Goal: Task Accomplishment & Management: Manage account settings

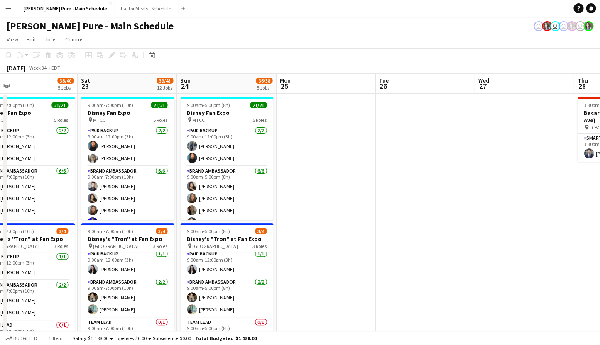
drag, startPoint x: 490, startPoint y: 186, endPoint x: 226, endPoint y: 167, distance: 264.5
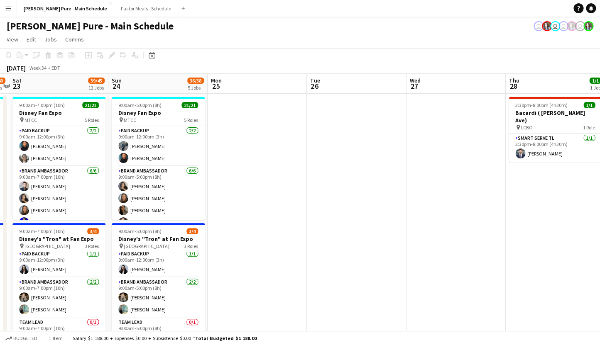
drag, startPoint x: 473, startPoint y: 193, endPoint x: 215, endPoint y: 177, distance: 259.4
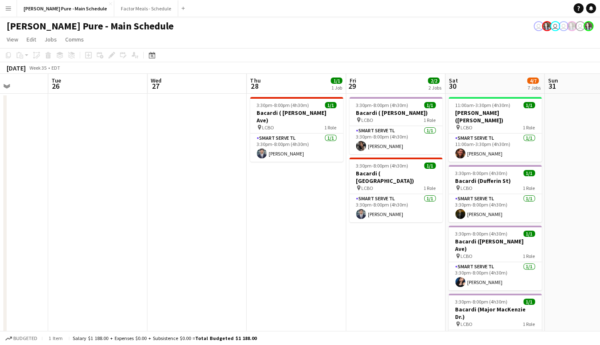
drag, startPoint x: 419, startPoint y: 210, endPoint x: 172, endPoint y: 193, distance: 247.4
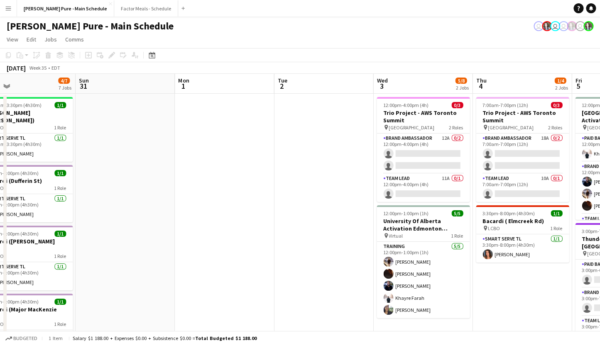
drag, startPoint x: 511, startPoint y: 188, endPoint x: 241, endPoint y: 152, distance: 272.4
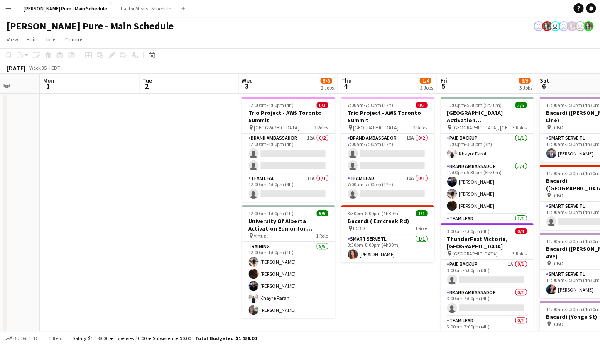
scroll to position [0, 359]
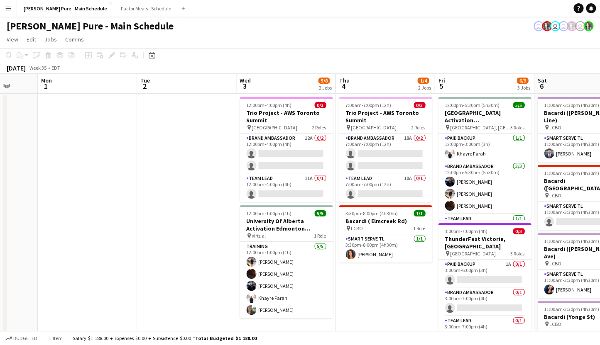
drag, startPoint x: 364, startPoint y: 191, endPoint x: 229, endPoint y: 168, distance: 136.9
click at [260, 184] on app-card-role "Team Lead 11A 0/1 12:00pm-4:00pm (4h) single-neutral-actions" at bounding box center [285, 188] width 93 height 28
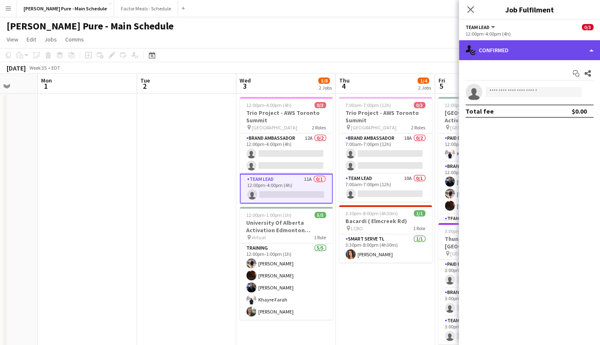
click at [482, 54] on div "single-neutral-actions-check-2 Confirmed" at bounding box center [528, 50] width 141 height 20
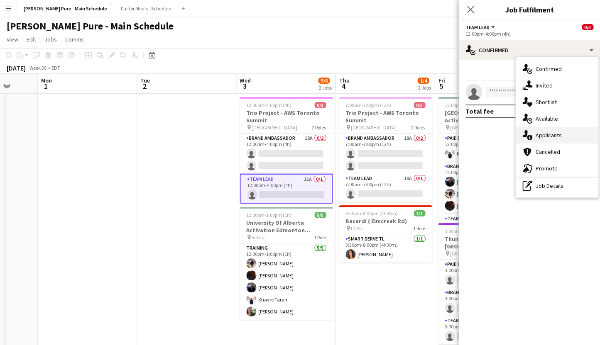
click at [547, 139] on div "single-neutral-actions-information Applicants" at bounding box center [556, 135] width 82 height 17
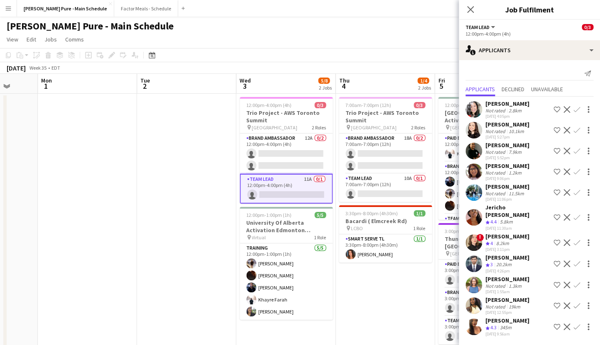
scroll to position [3, 0]
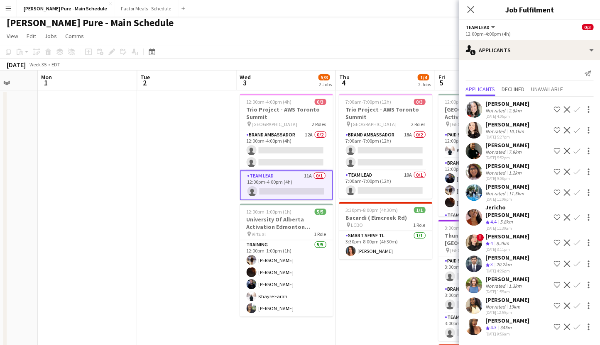
click at [575, 220] on app-icon "Confirm" at bounding box center [576, 217] width 7 height 7
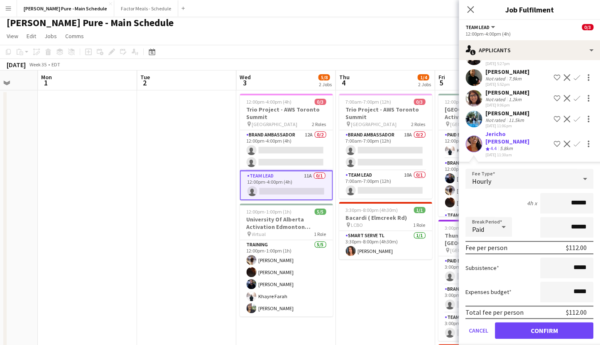
scroll to position [139, 0]
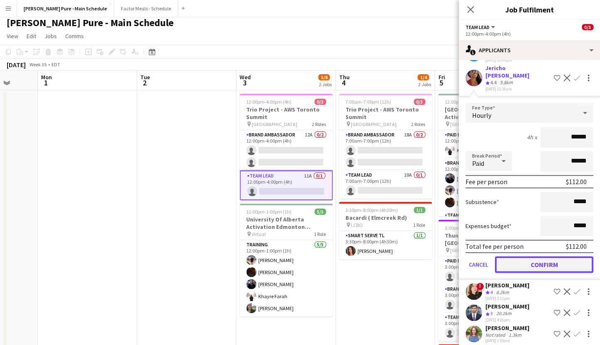
click at [532, 269] on button "Confirm" at bounding box center [544, 264] width 98 height 17
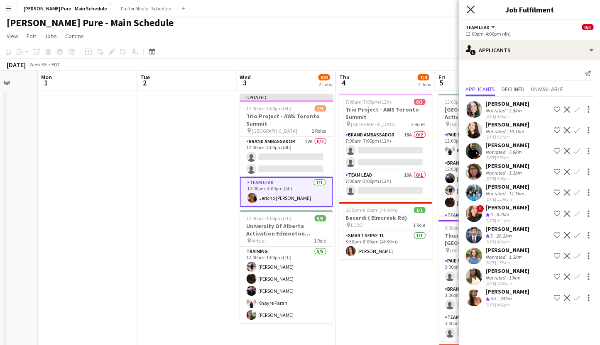
click at [471, 7] on icon "Close pop-in" at bounding box center [470, 9] width 8 height 8
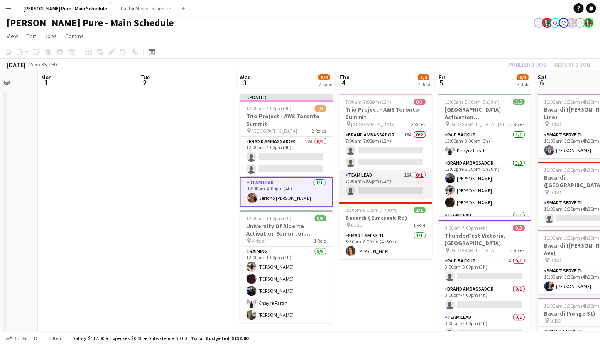
click at [376, 181] on app-card-role "Team Lead 10A 0/1 7:00am-7:00pm (12h) single-neutral-actions" at bounding box center [385, 185] width 93 height 28
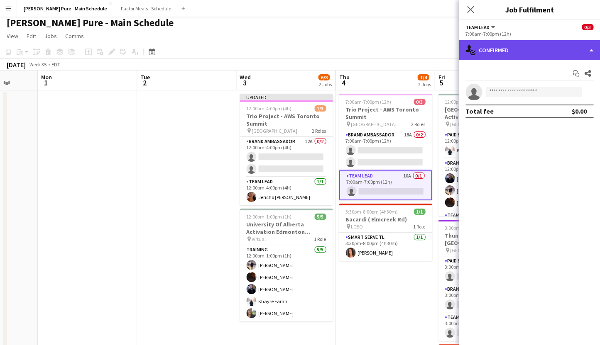
click at [505, 51] on div "single-neutral-actions-check-2 Confirmed" at bounding box center [528, 50] width 141 height 20
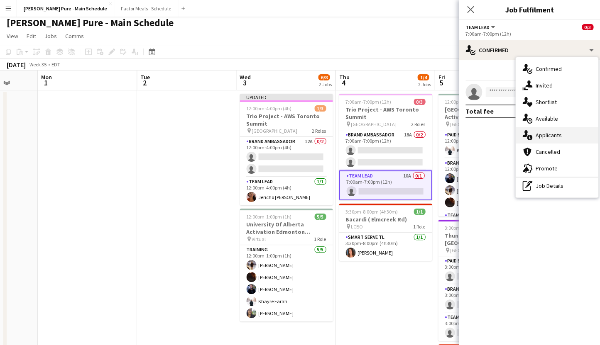
click at [546, 137] on div "single-neutral-actions-information Applicants" at bounding box center [556, 135] width 82 height 17
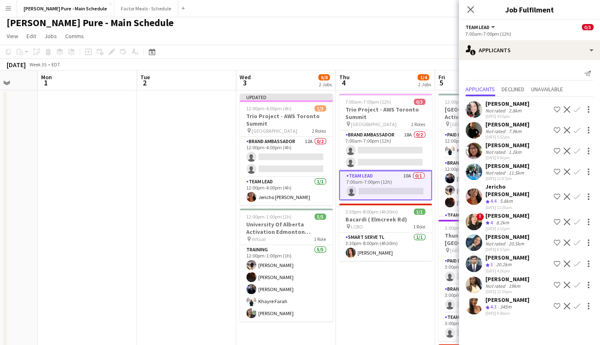
click at [575, 194] on app-icon "Confirm" at bounding box center [576, 196] width 7 height 7
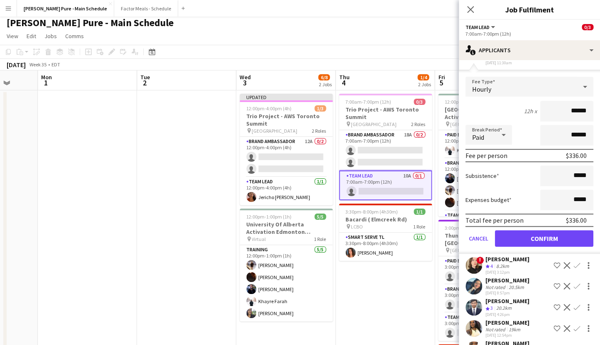
scroll to position [161, 0]
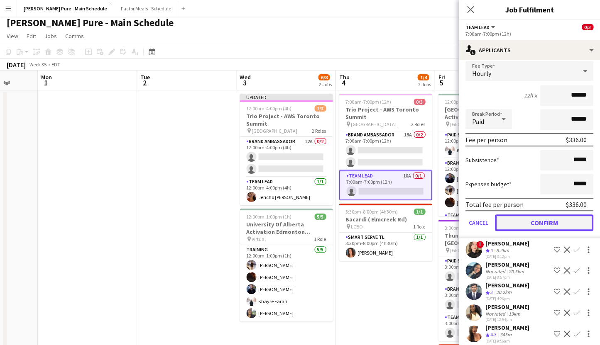
click at [544, 222] on button "Confirm" at bounding box center [544, 223] width 98 height 17
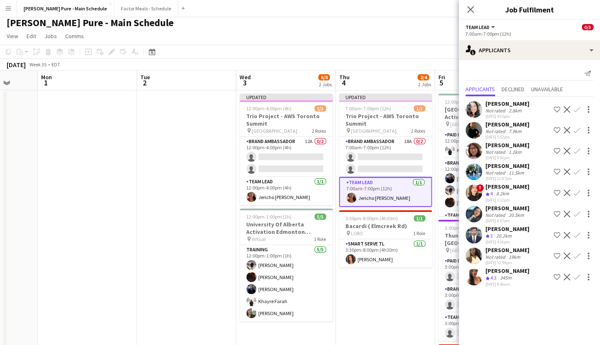
scroll to position [0, 0]
click at [471, 8] on icon at bounding box center [470, 9] width 8 height 8
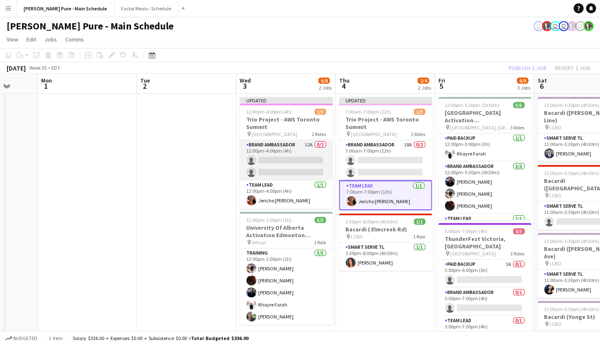
click at [285, 159] on app-card-role "Brand Ambassador 12A 0/2 12:00pm-4:00pm (4h) single-neutral-actions single-neut…" at bounding box center [285, 160] width 93 height 40
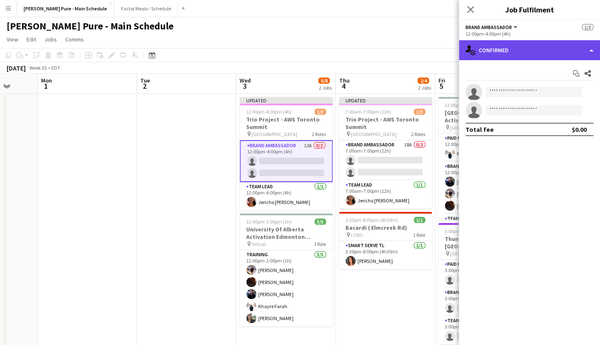
click at [510, 52] on div "single-neutral-actions-check-2 Confirmed" at bounding box center [528, 50] width 141 height 20
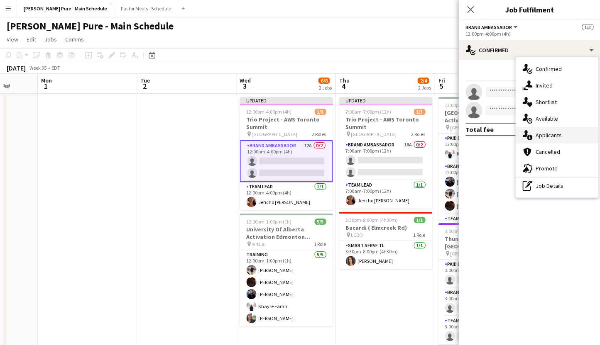
click at [561, 136] on div "single-neutral-actions-information Applicants" at bounding box center [556, 135] width 82 height 17
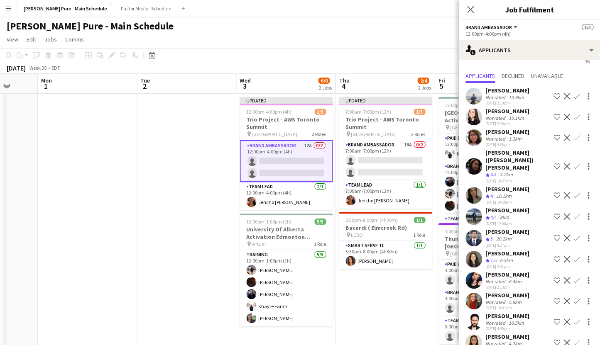
scroll to position [21, 0]
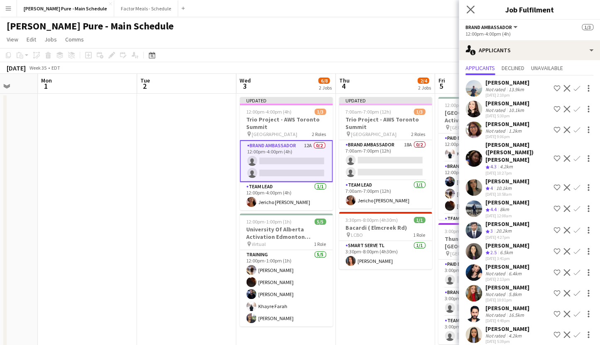
click at [470, 5] on app-icon "Close pop-in" at bounding box center [470, 10] width 12 height 12
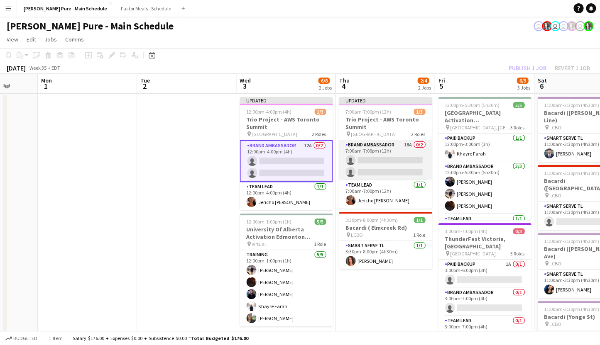
click at [358, 149] on app-card-role "Brand Ambassador 18A 0/2 7:00am-7:00pm (12h) single-neutral-actions single-neut…" at bounding box center [385, 160] width 93 height 40
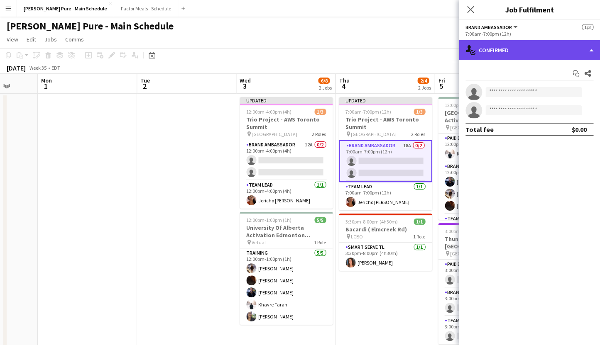
click at [495, 51] on div "single-neutral-actions-check-2 Confirmed" at bounding box center [528, 50] width 141 height 20
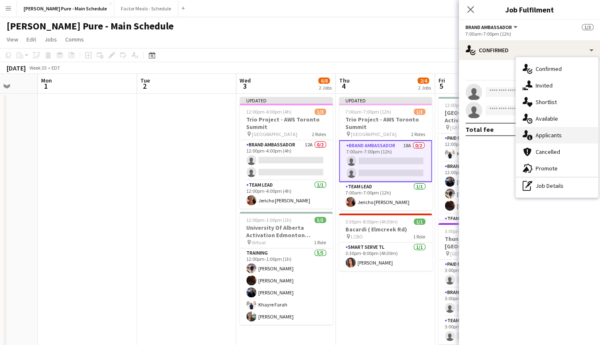
click at [541, 134] on div "single-neutral-actions-information Applicants" at bounding box center [556, 135] width 82 height 17
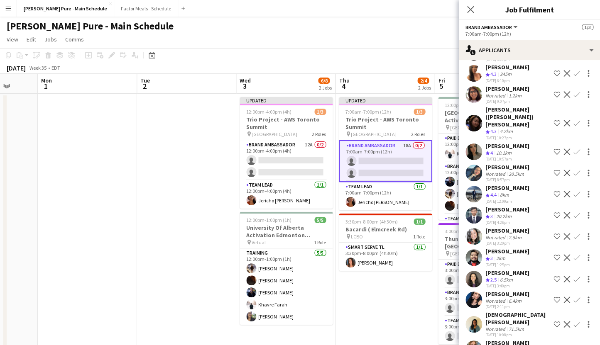
scroll to position [127, 0]
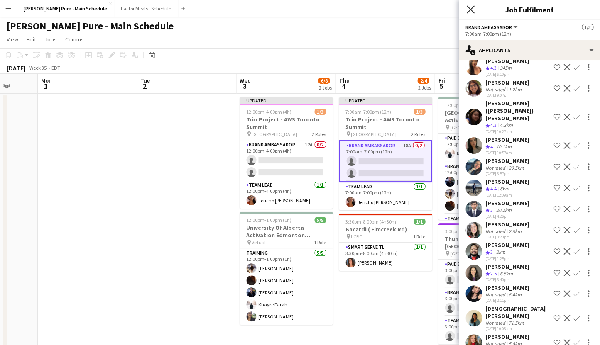
click at [470, 7] on icon "Close pop-in" at bounding box center [470, 9] width 8 height 8
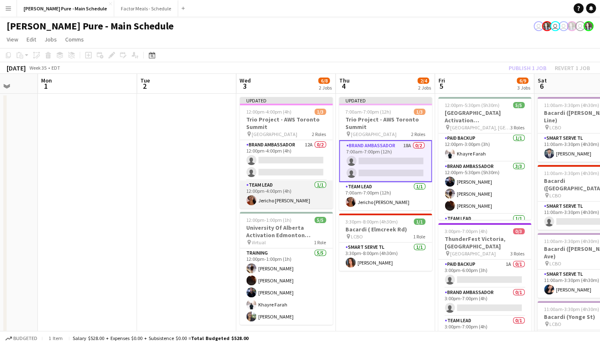
click at [280, 194] on app-card-role "Team Lead [DATE] 12:00pm-4:00pm (4h) [PERSON_NAME]" at bounding box center [285, 194] width 93 height 28
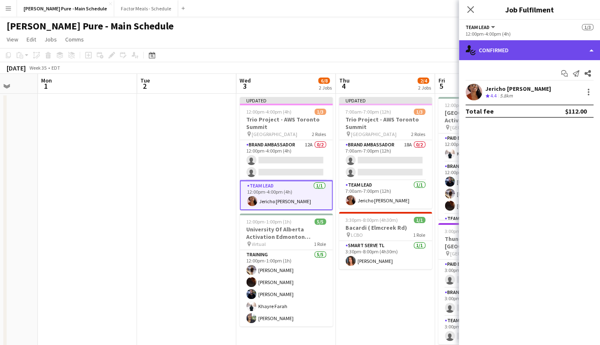
click at [489, 48] on div "single-neutral-actions-check-2 Confirmed" at bounding box center [528, 50] width 141 height 20
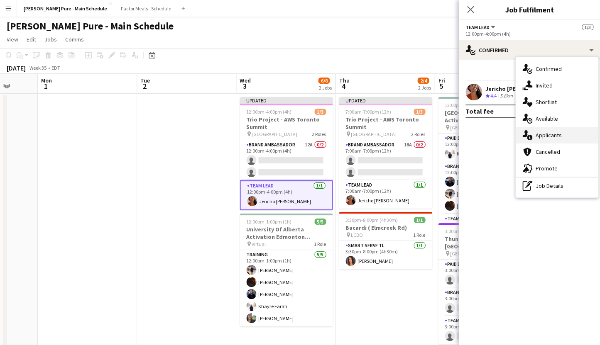
click at [561, 138] on div "single-neutral-actions-information Applicants" at bounding box center [556, 135] width 82 height 17
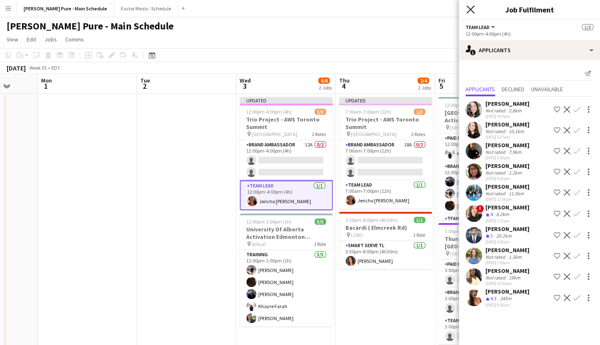
click at [466, 13] on icon at bounding box center [470, 9] width 8 height 8
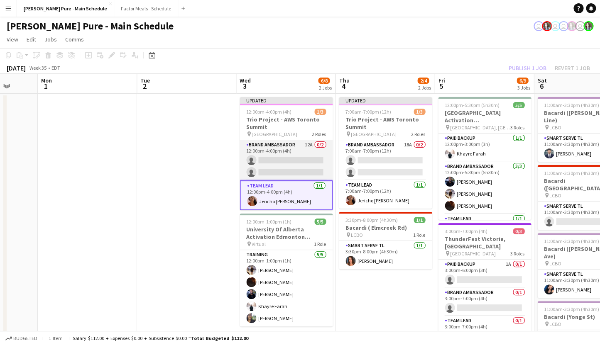
click at [277, 156] on app-card-role "Brand Ambassador 12A 0/2 12:00pm-4:00pm (4h) single-neutral-actions single-neut…" at bounding box center [285, 160] width 93 height 40
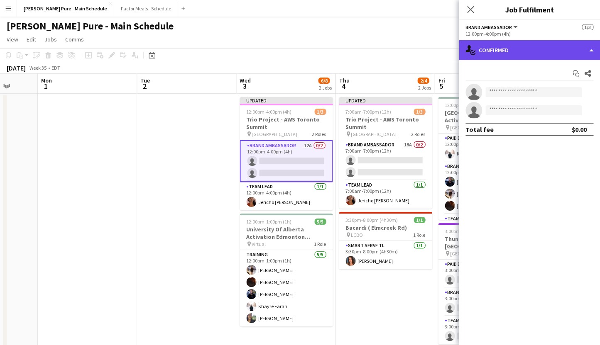
click at [509, 51] on div "single-neutral-actions-check-2 Confirmed" at bounding box center [528, 50] width 141 height 20
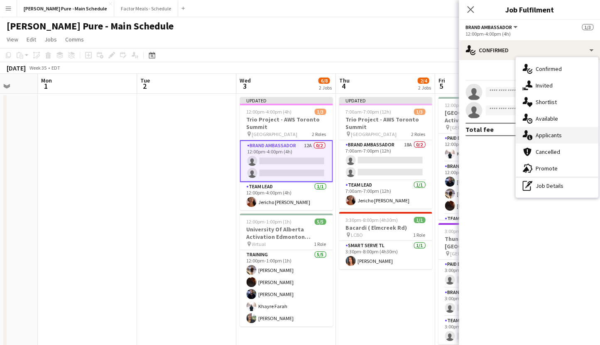
click at [553, 135] on div "single-neutral-actions-information Applicants" at bounding box center [556, 135] width 82 height 17
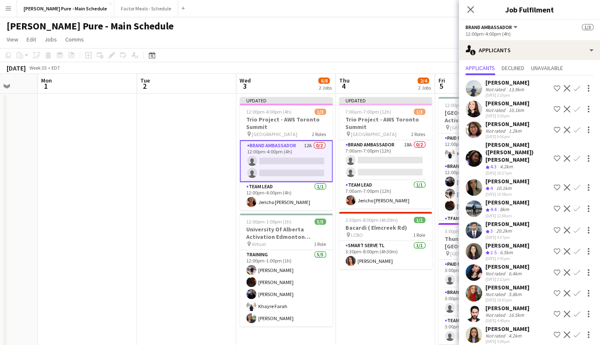
scroll to position [0, 0]
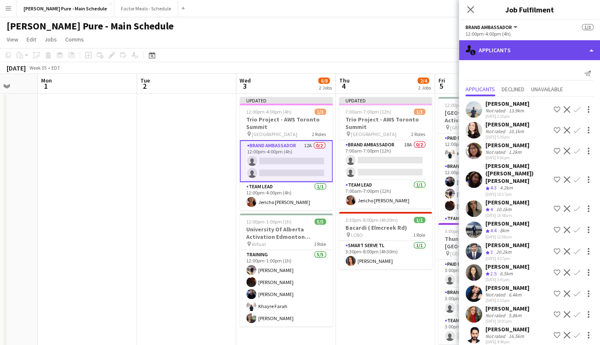
click at [490, 52] on div "single-neutral-actions-information Applicants" at bounding box center [528, 50] width 141 height 20
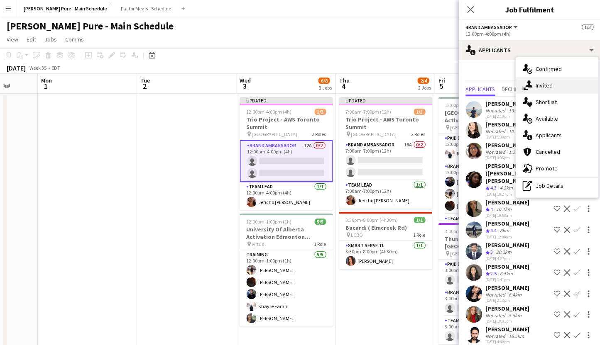
click at [534, 89] on div "single-neutral-actions-share-1 Invited" at bounding box center [556, 85] width 82 height 17
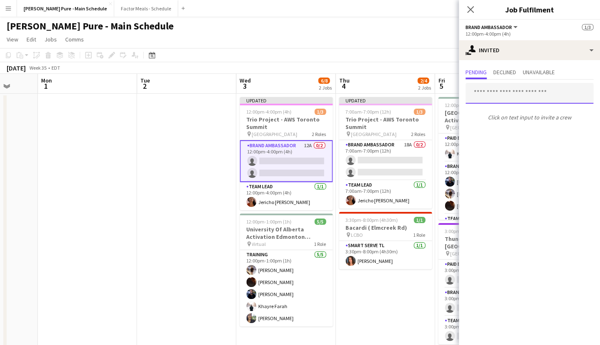
click at [485, 96] on input "text" at bounding box center [529, 93] width 128 height 21
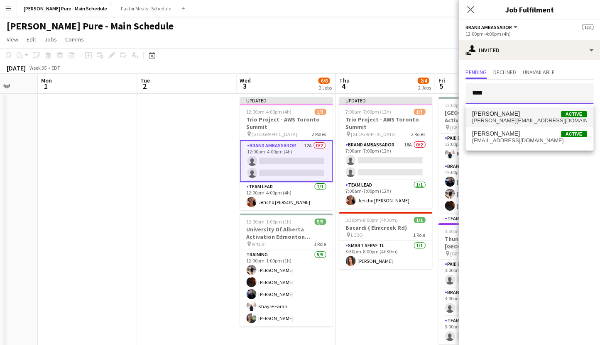
type input "****"
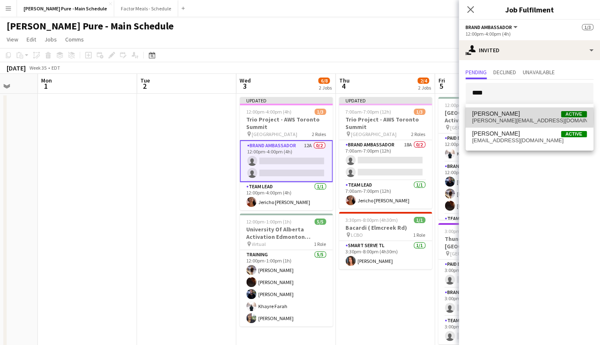
click at [507, 117] on span "[PERSON_NAME] Active" at bounding box center [529, 113] width 115 height 7
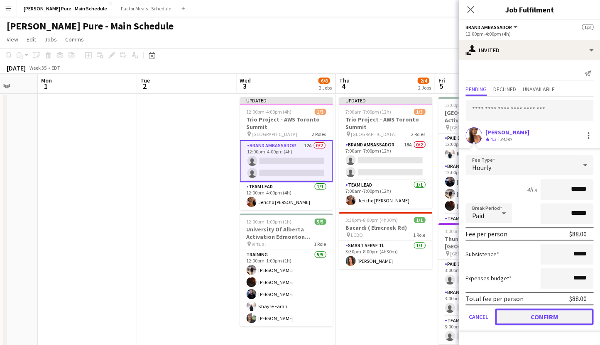
click at [514, 317] on button "Confirm" at bounding box center [544, 317] width 98 height 17
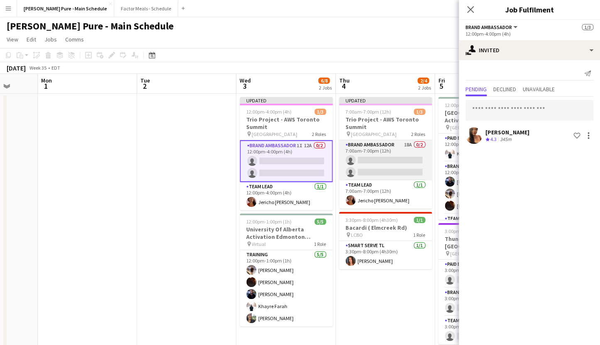
click at [368, 149] on app-card-role "Brand Ambassador 18A 0/2 7:00am-7:00pm (12h) single-neutral-actions single-neut…" at bounding box center [385, 160] width 93 height 40
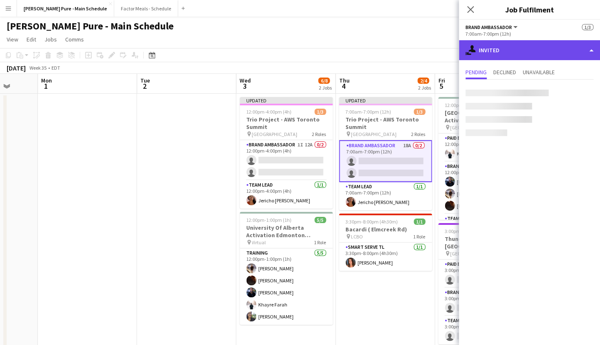
click at [496, 49] on div "single-neutral-actions-share-1 Invited" at bounding box center [528, 50] width 141 height 20
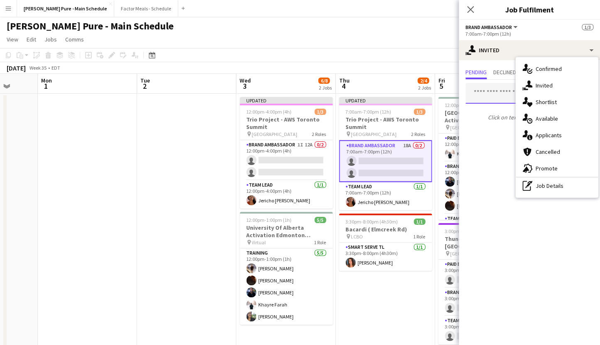
click at [477, 91] on input "text" at bounding box center [529, 93] width 128 height 21
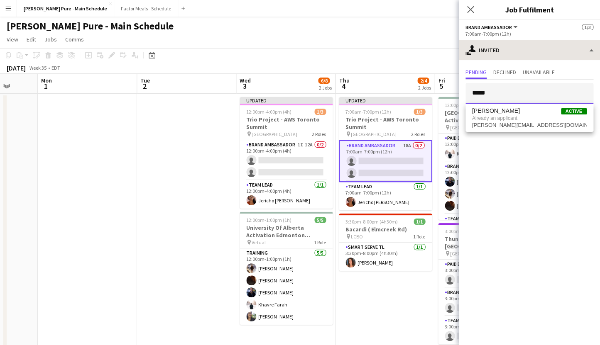
type input "*****"
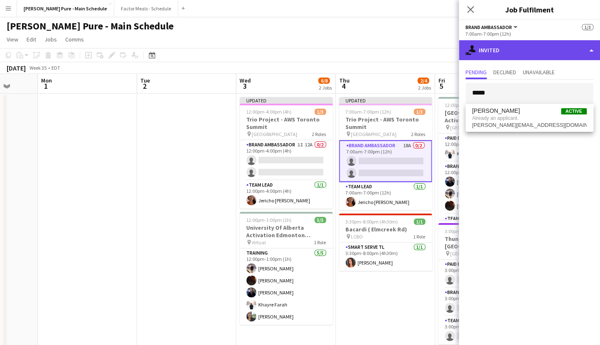
click at [497, 53] on div "single-neutral-actions-share-1 Invited" at bounding box center [528, 50] width 141 height 20
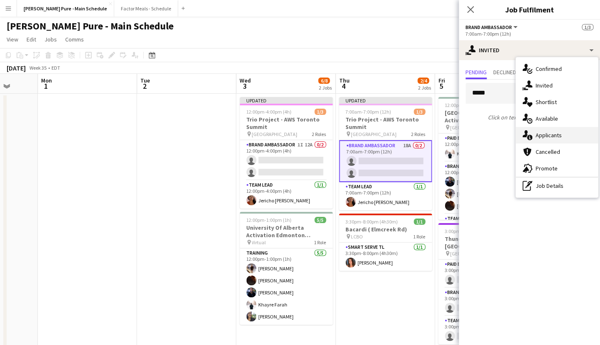
click at [545, 135] on div "single-neutral-actions-information Applicants" at bounding box center [556, 135] width 82 height 17
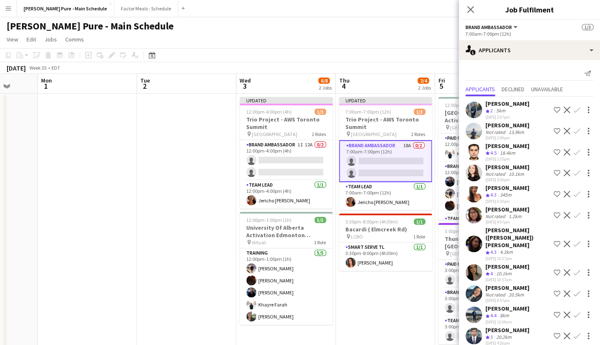
click at [575, 197] on app-icon "Confirm" at bounding box center [576, 194] width 7 height 7
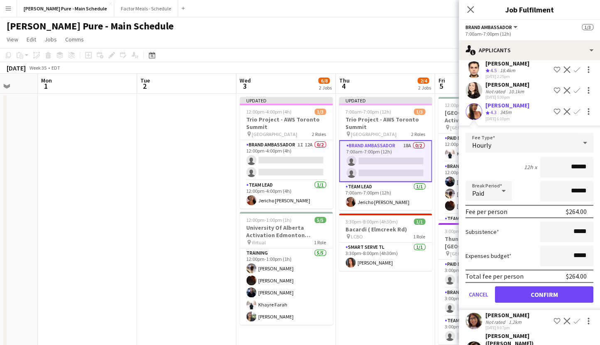
scroll to position [268, 0]
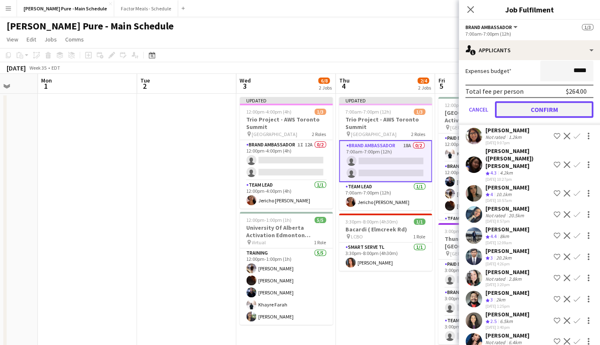
click at [534, 118] on button "Confirm" at bounding box center [544, 109] width 98 height 17
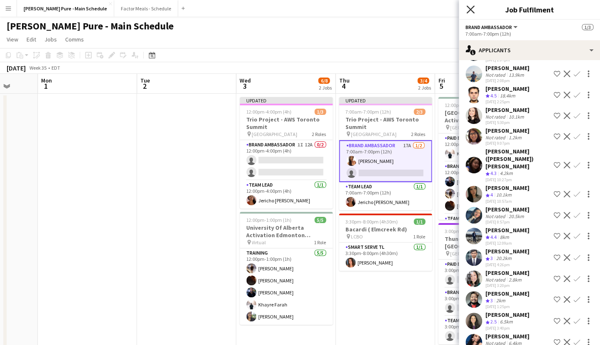
click at [470, 8] on icon "Close pop-in" at bounding box center [470, 9] width 8 height 8
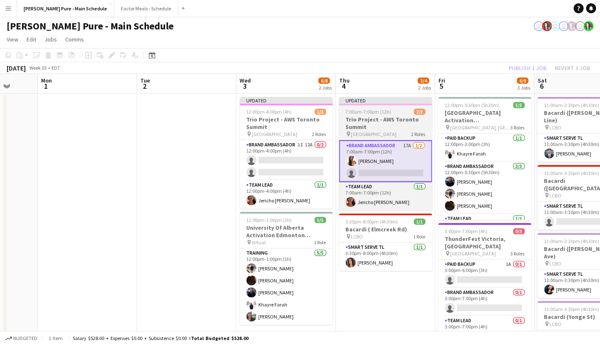
click at [379, 100] on div "Updated" at bounding box center [385, 100] width 93 height 7
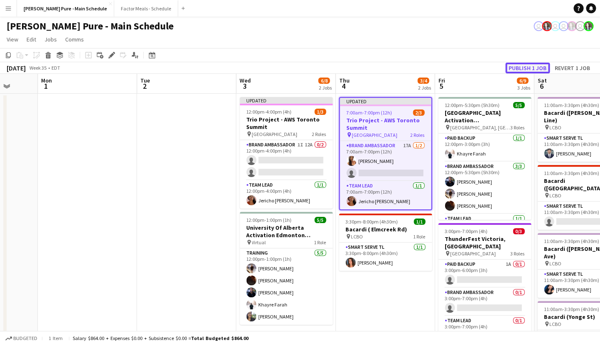
click at [520, 71] on button "Publish 1 job" at bounding box center [527, 68] width 44 height 11
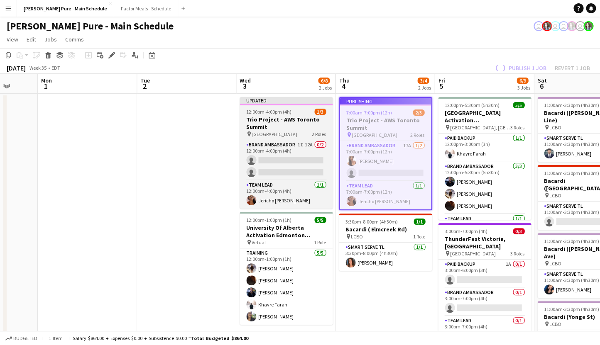
click at [284, 104] on div "Updated" at bounding box center [285, 100] width 93 height 7
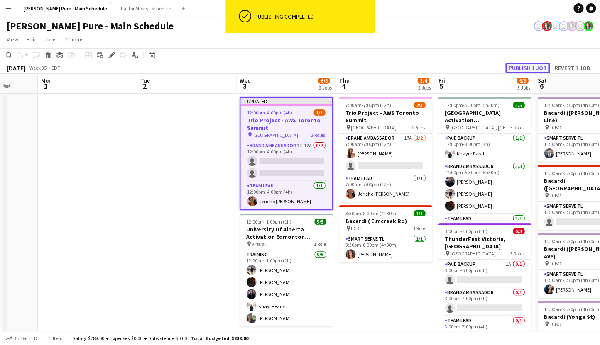
click at [530, 66] on button "Publish 1 job" at bounding box center [527, 68] width 44 height 11
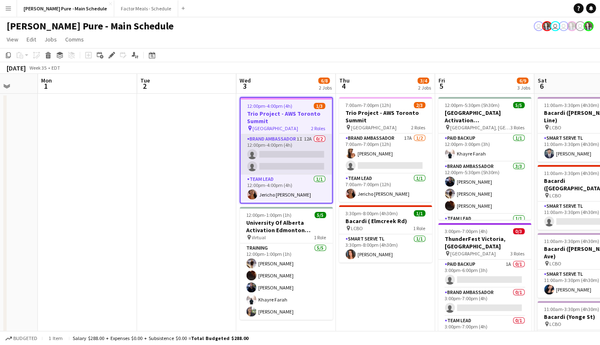
click at [270, 139] on app-card-role "Brand Ambassador 1I 12A 0/2 12:00pm-4:00pm (4h) single-neutral-actions single-n…" at bounding box center [285, 154] width 91 height 40
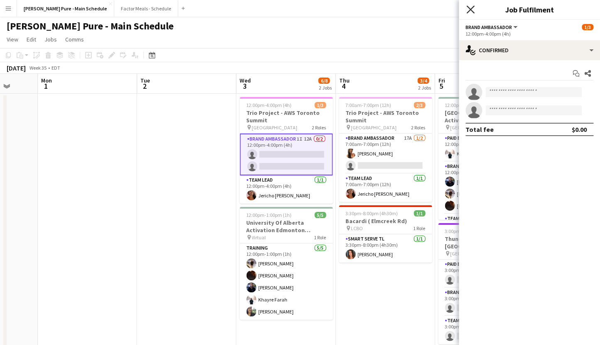
click at [469, 12] on icon "Close pop-in" at bounding box center [470, 9] width 8 height 8
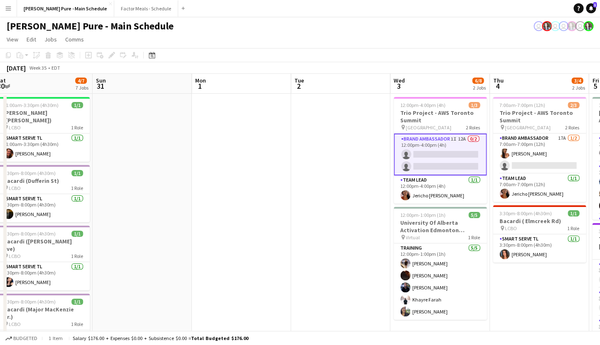
drag, startPoint x: 239, startPoint y: 131, endPoint x: 434, endPoint y: 117, distance: 195.1
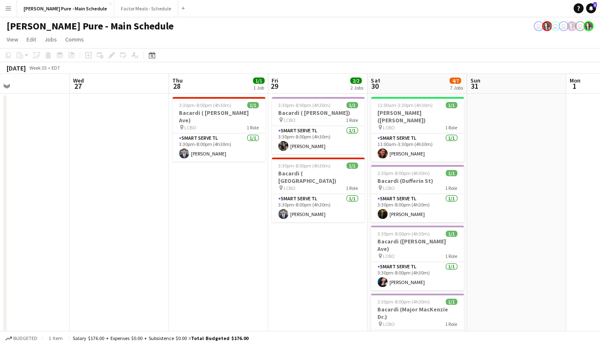
drag, startPoint x: 200, startPoint y: 146, endPoint x: 479, endPoint y: 107, distance: 281.9
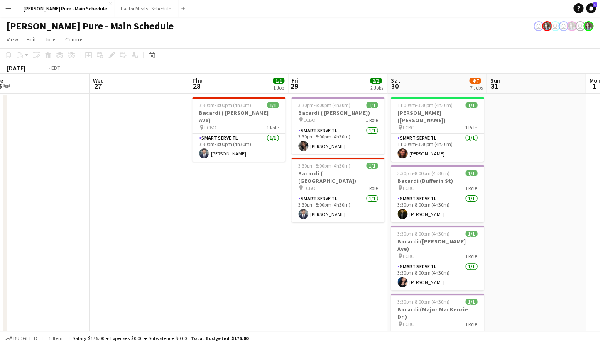
scroll to position [0, 199]
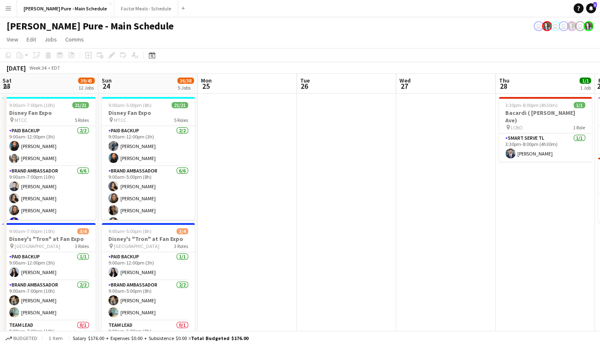
drag, startPoint x: 104, startPoint y: 168, endPoint x: 426, endPoint y: 90, distance: 331.3
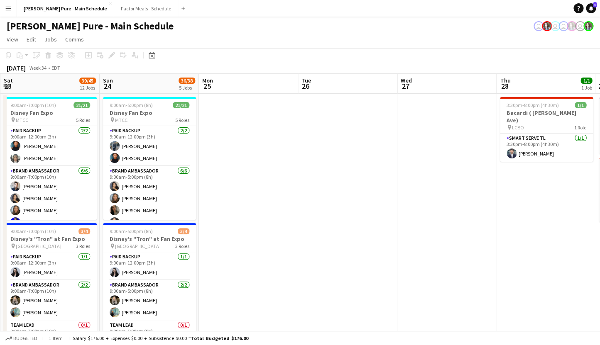
drag, startPoint x: 225, startPoint y: 171, endPoint x: 512, endPoint y: 155, distance: 287.6
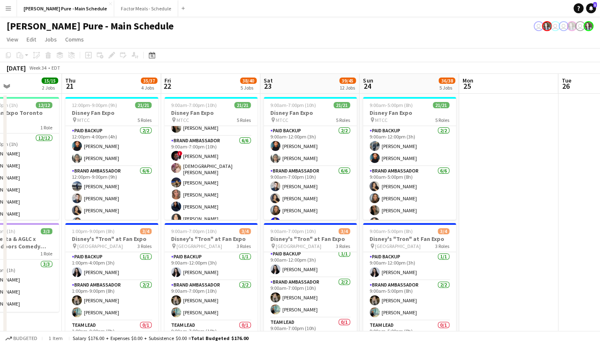
scroll to position [0, 261]
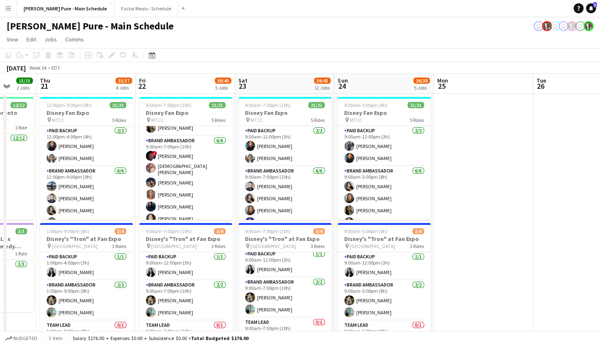
drag, startPoint x: 472, startPoint y: 181, endPoint x: 603, endPoint y: 154, distance: 134.3
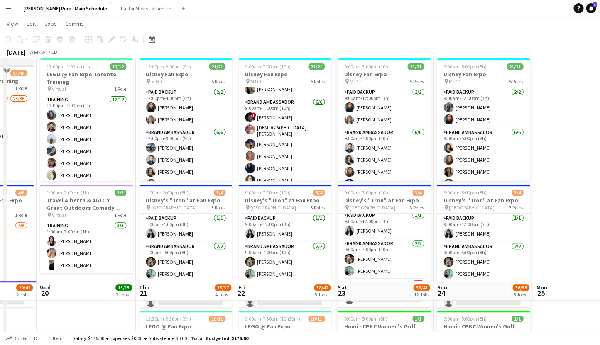
scroll to position [0, 0]
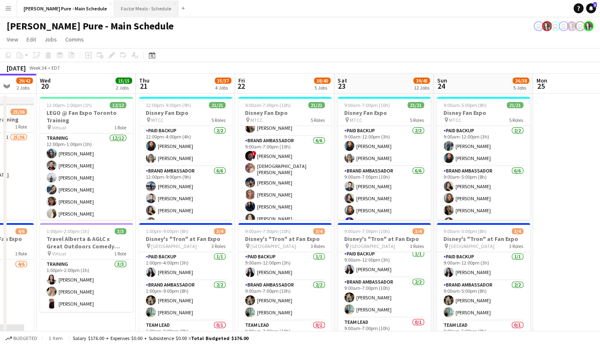
click at [114, 12] on button "Factor Meals - Schedule Close" at bounding box center [146, 8] width 64 height 16
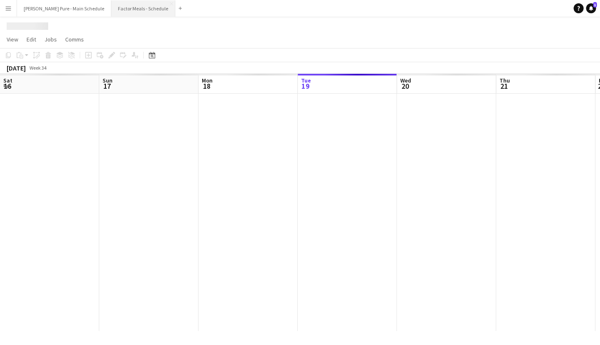
scroll to position [0, 198]
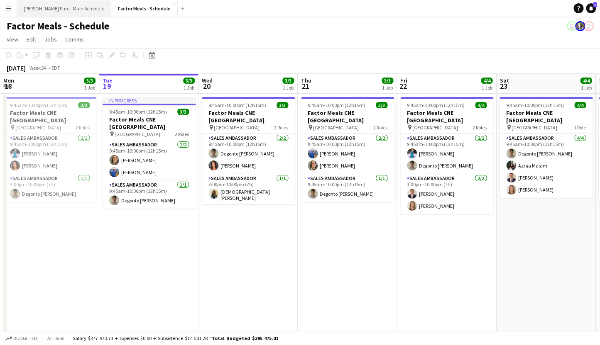
click at [59, 11] on button "[PERSON_NAME] Pure - Main Schedule Close" at bounding box center [64, 8] width 94 height 16
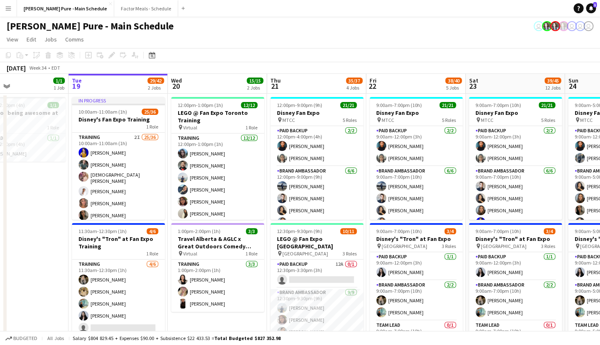
scroll to position [0, 255]
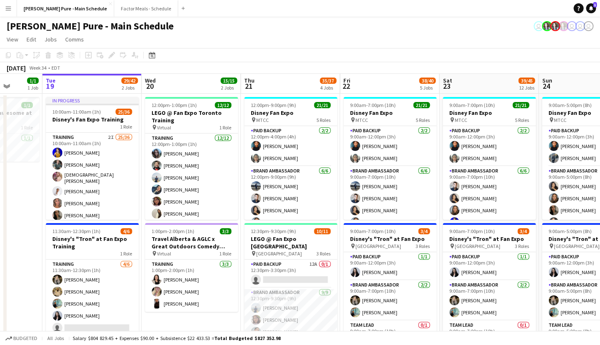
drag, startPoint x: 451, startPoint y: 218, endPoint x: 395, endPoint y: 200, distance: 59.7
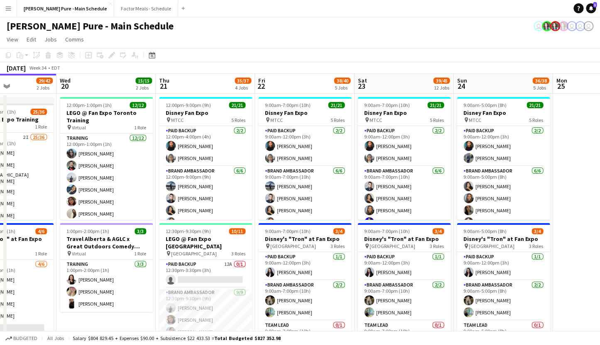
scroll to position [0, 356]
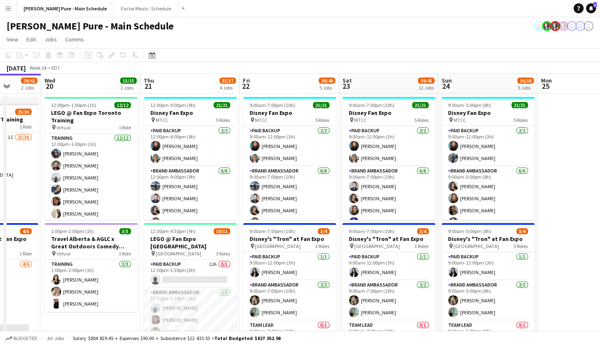
drag, startPoint x: 442, startPoint y: 210, endPoint x: 341, endPoint y: 204, distance: 100.6
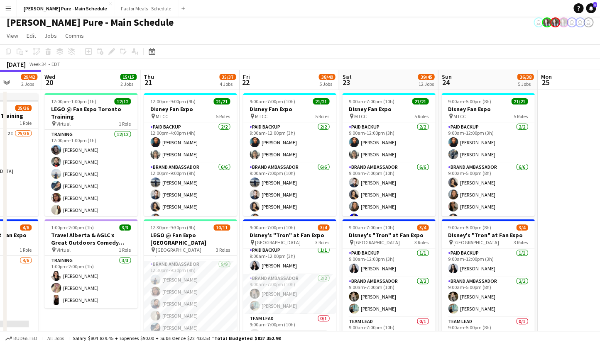
scroll to position [15, 0]
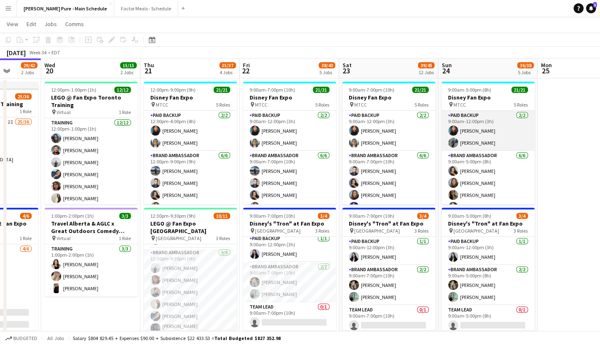
click at [477, 144] on app-card-role "Paid Backup [DATE] 9:00am-12:00pm (3h) [PERSON_NAME] [PERSON_NAME]" at bounding box center [487, 131] width 93 height 40
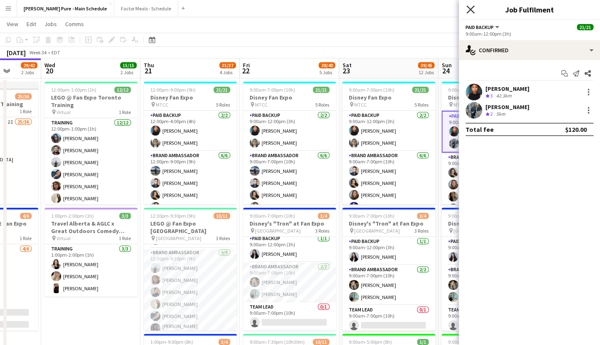
click at [470, 13] on icon "Close pop-in" at bounding box center [470, 9] width 8 height 8
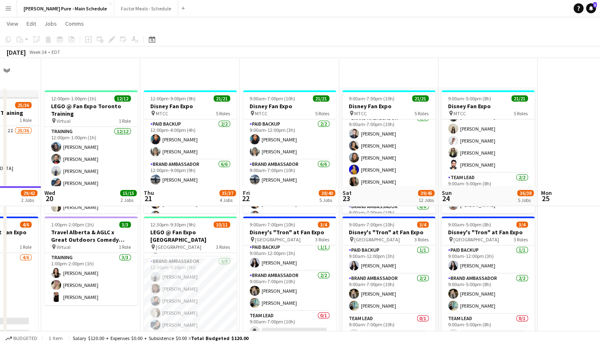
scroll to position [0, 0]
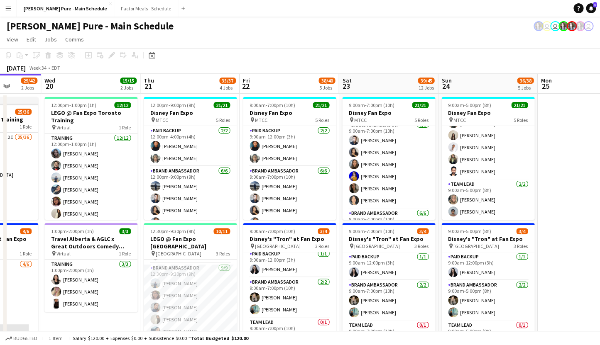
click at [272, 188] on app-card-role "Brand Ambassador [DATE] 9:00am-7:00pm (10h) [PERSON_NAME] [PERSON_NAME] [PERSON…" at bounding box center [289, 210] width 93 height 88
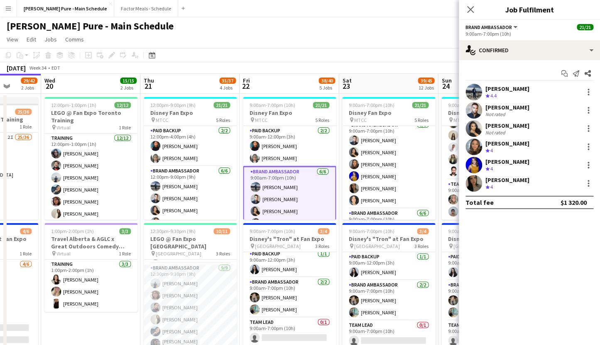
scroll to position [240, 0]
click at [506, 88] on div "[PERSON_NAME]" at bounding box center [507, 88] width 44 height 7
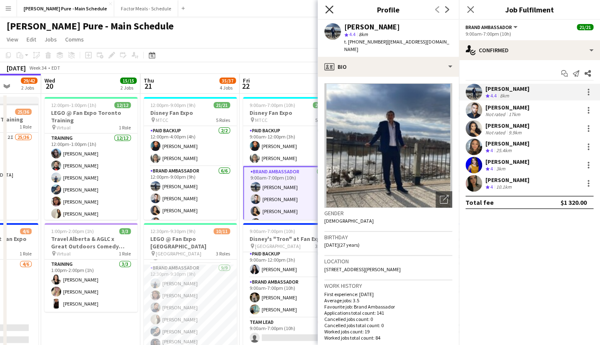
scroll to position [3, 0]
click at [328, 8] on icon "Close pop-in" at bounding box center [329, 9] width 8 height 8
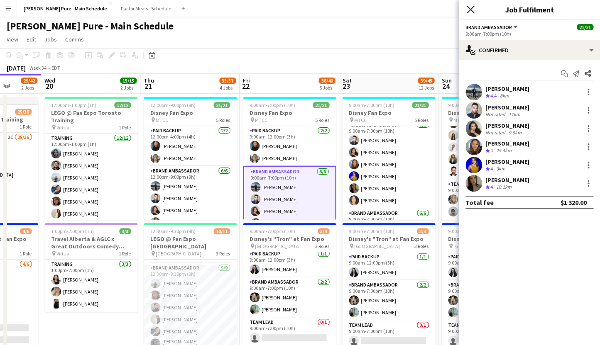
click at [467, 9] on icon "Close pop-in" at bounding box center [470, 9] width 8 height 8
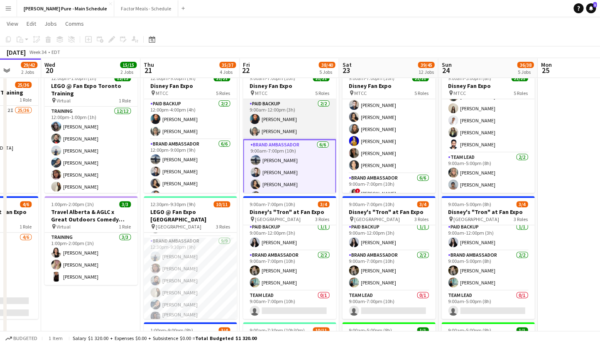
scroll to position [13, 0]
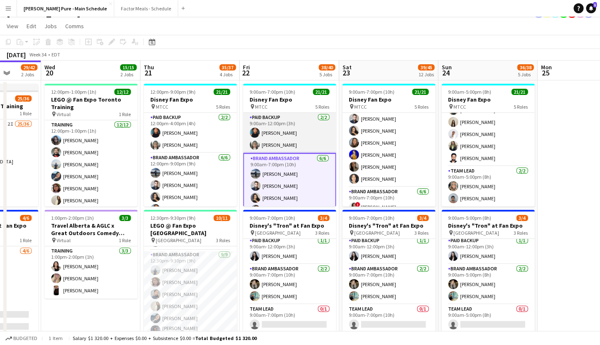
click at [274, 144] on app-card-role "Paid Backup [DATE] 9:00am-12:00pm (3h) [PERSON_NAME] [PERSON_NAME]" at bounding box center [289, 133] width 93 height 40
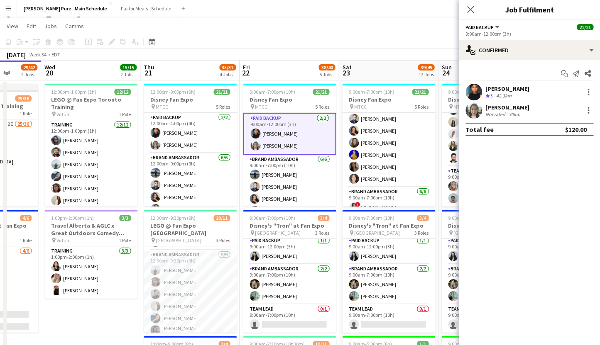
click at [512, 104] on div "[PERSON_NAME]" at bounding box center [507, 107] width 44 height 7
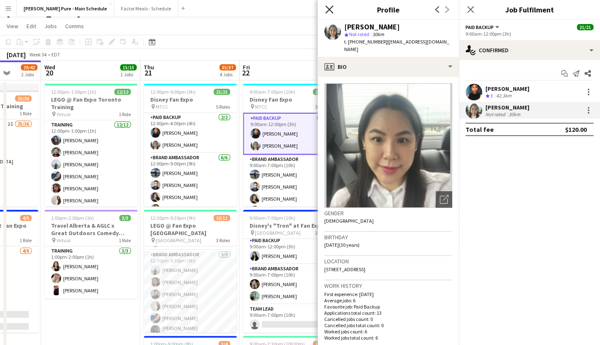
click at [329, 10] on icon at bounding box center [329, 9] width 8 height 8
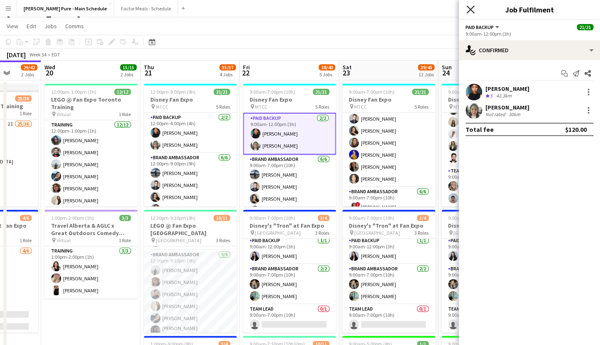
click at [470, 6] on icon "Close pop-in" at bounding box center [470, 9] width 8 height 8
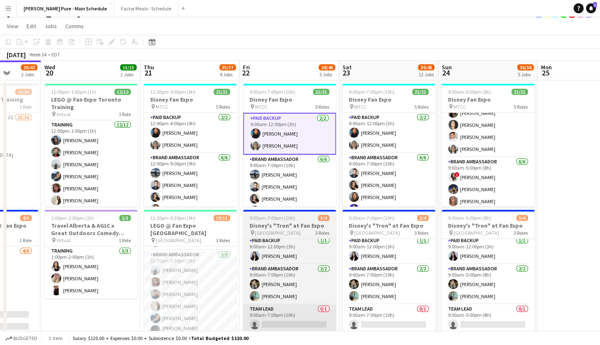
scroll to position [0, 0]
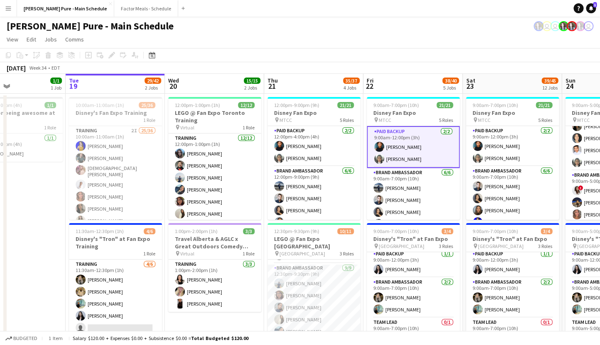
drag, startPoint x: 587, startPoint y: 173, endPoint x: 313, endPoint y: 141, distance: 275.6
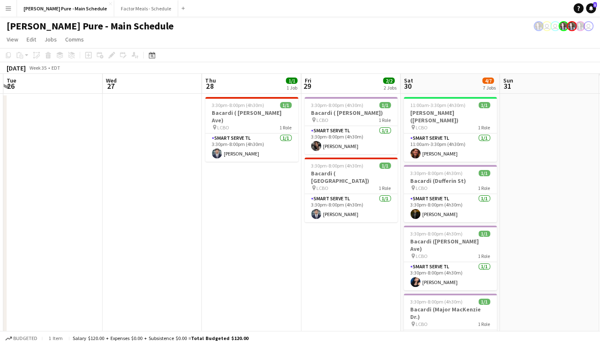
drag, startPoint x: 497, startPoint y: 185, endPoint x: 158, endPoint y: 187, distance: 338.1
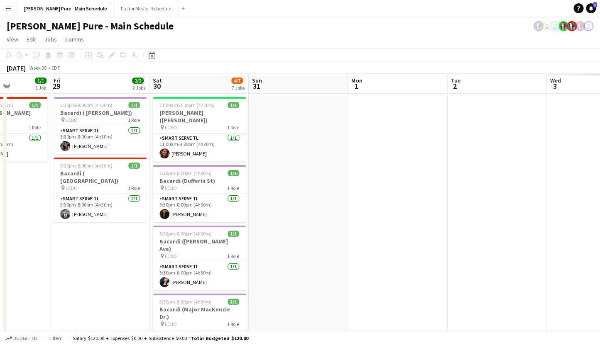
drag, startPoint x: 520, startPoint y: 202, endPoint x: 70, endPoint y: 176, distance: 450.5
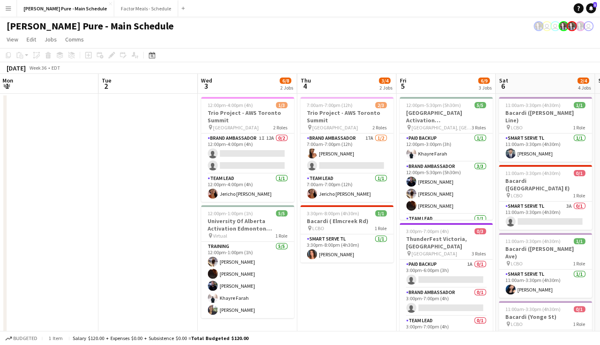
drag, startPoint x: 293, startPoint y: 199, endPoint x: 142, endPoint y: 188, distance: 151.0
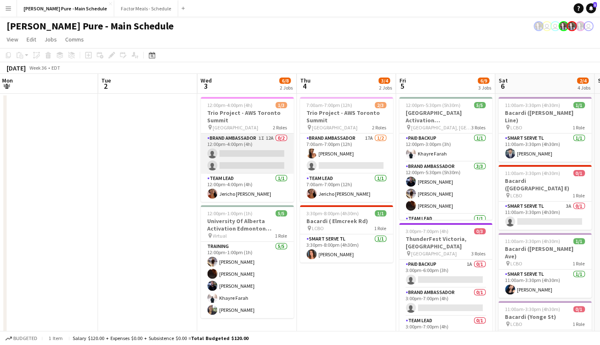
click at [242, 137] on app-card-role "Brand Ambassador 1I 12A 0/2 12:00pm-4:00pm (4h) single-neutral-actions single-n…" at bounding box center [246, 154] width 93 height 40
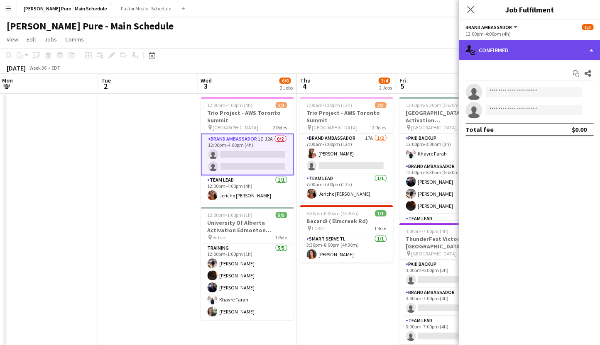
click at [517, 49] on div "single-neutral-actions-check-2 Confirmed" at bounding box center [528, 50] width 141 height 20
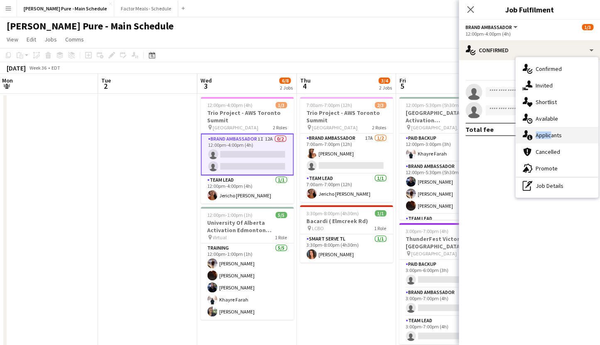
drag, startPoint x: 551, startPoint y: 122, endPoint x: 547, endPoint y: 135, distance: 13.4
click at [547, 135] on div "single-neutral-actions-check-2 Confirmed single-neutral-actions-share-1 Invited…" at bounding box center [556, 127] width 82 height 140
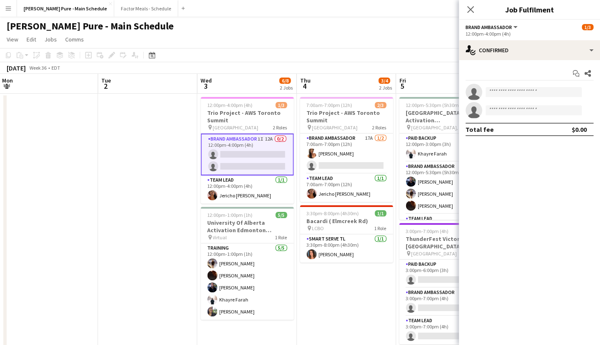
click at [547, 135] on div "Total fee $0.00" at bounding box center [529, 129] width 128 height 13
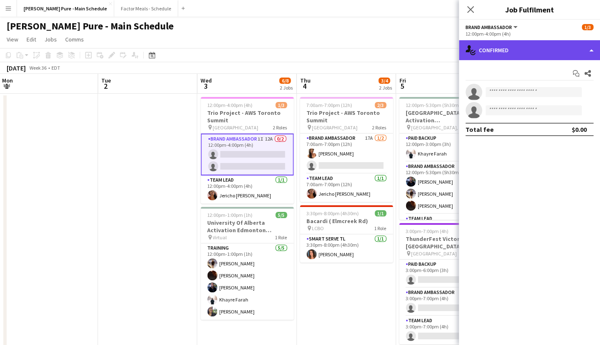
click at [533, 49] on div "single-neutral-actions-check-2 Confirmed" at bounding box center [528, 50] width 141 height 20
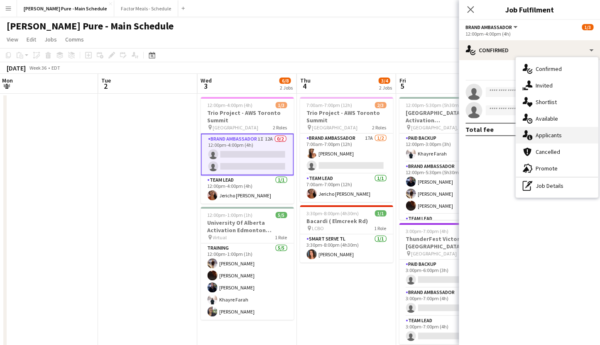
click at [546, 136] on div "single-neutral-actions-information Applicants" at bounding box center [556, 135] width 82 height 17
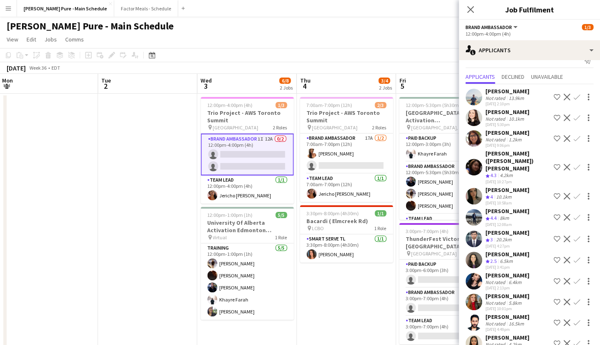
scroll to position [21, 0]
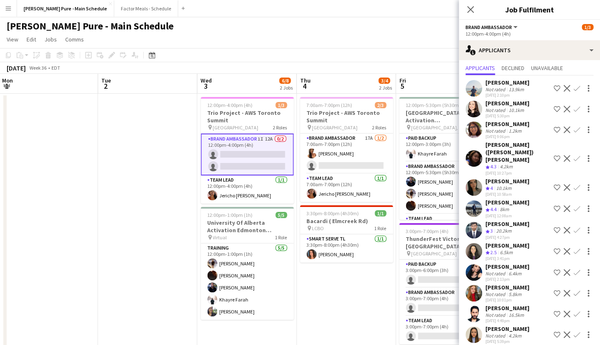
click at [577, 205] on app-icon "Confirm" at bounding box center [576, 208] width 7 height 7
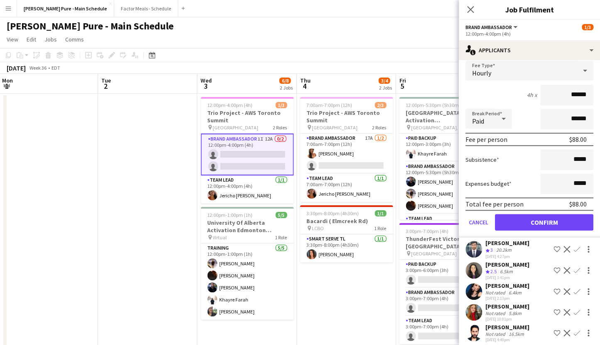
scroll to position [210, 0]
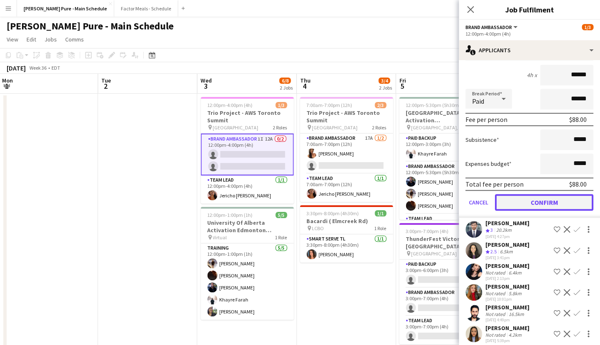
click at [526, 197] on button "Confirm" at bounding box center [544, 202] width 98 height 17
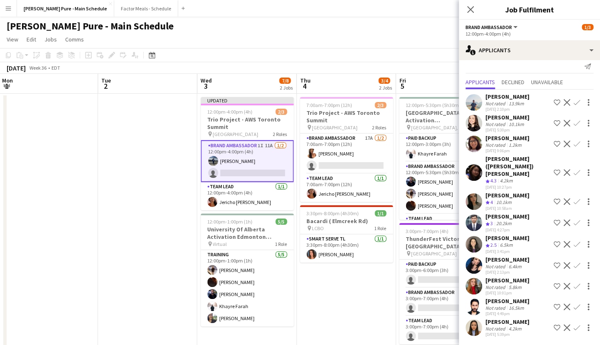
scroll to position [0, 0]
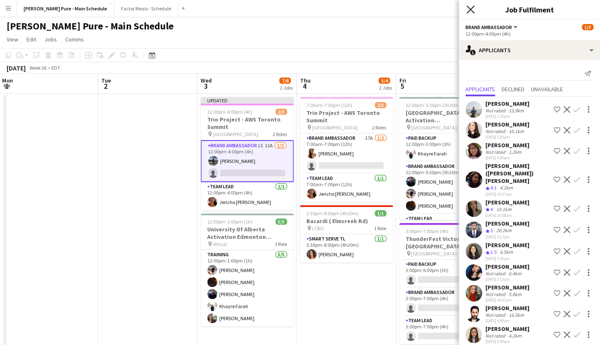
click at [470, 6] on icon "Close pop-in" at bounding box center [470, 9] width 8 height 8
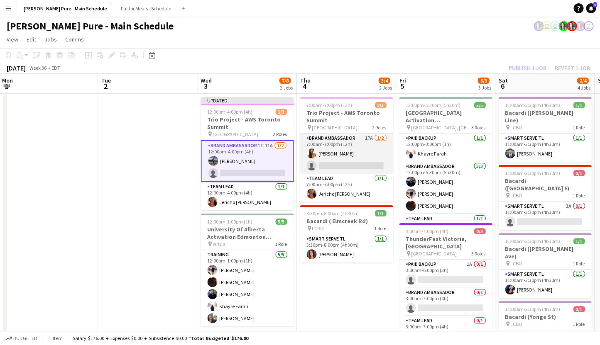
click at [331, 147] on app-card-role "Brand Ambassador 17A [DATE] 7:00am-7:00pm (12h) [PERSON_NAME] single-neutral-ac…" at bounding box center [346, 154] width 93 height 40
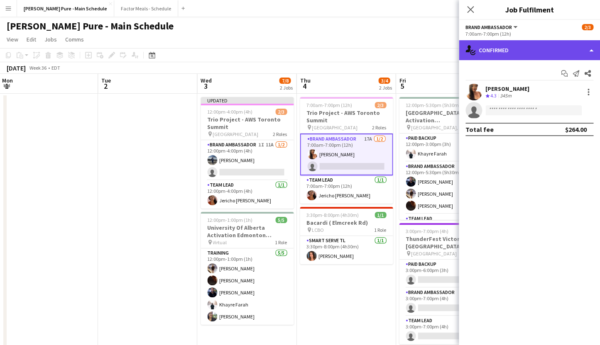
click at [546, 49] on div "single-neutral-actions-check-2 Confirmed" at bounding box center [528, 50] width 141 height 20
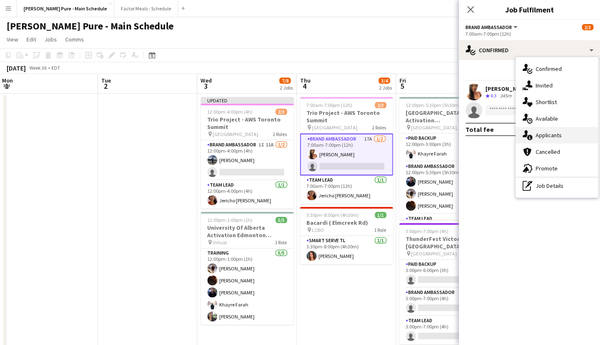
click at [566, 137] on div "single-neutral-actions-information Applicants" at bounding box center [556, 135] width 82 height 17
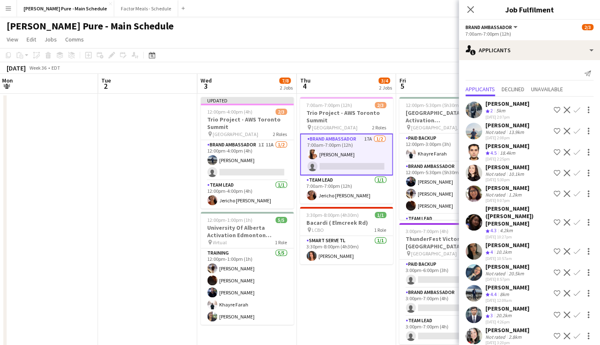
click at [577, 290] on app-icon "Confirm" at bounding box center [576, 293] width 7 height 7
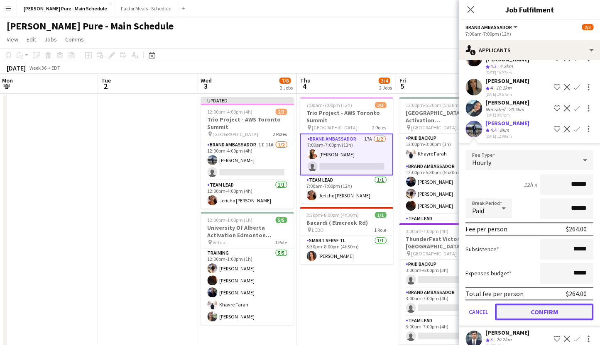
click at [529, 307] on button "Confirm" at bounding box center [544, 312] width 98 height 17
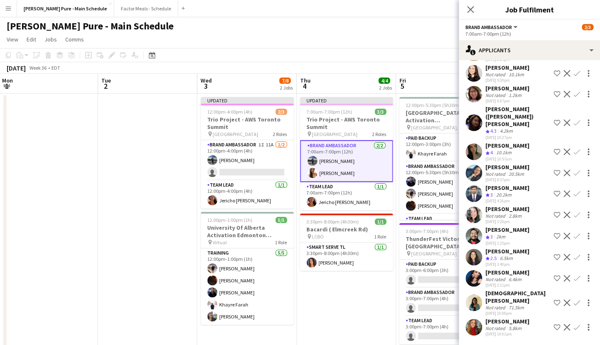
scroll to position [84, 0]
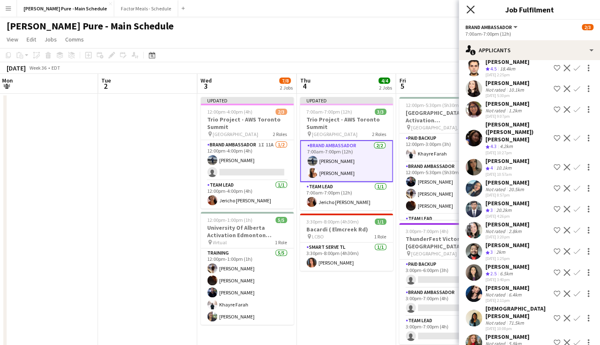
click at [469, 9] on icon at bounding box center [470, 9] width 8 height 8
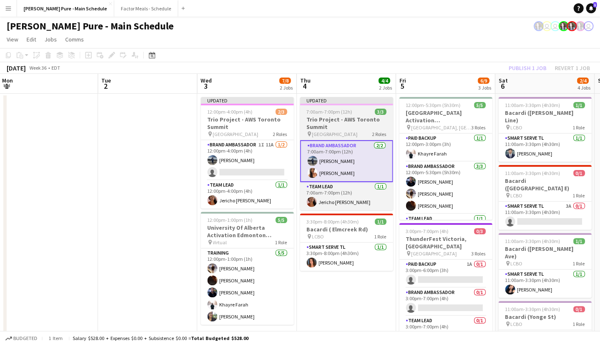
click at [338, 100] on div "Updated" at bounding box center [346, 100] width 93 height 7
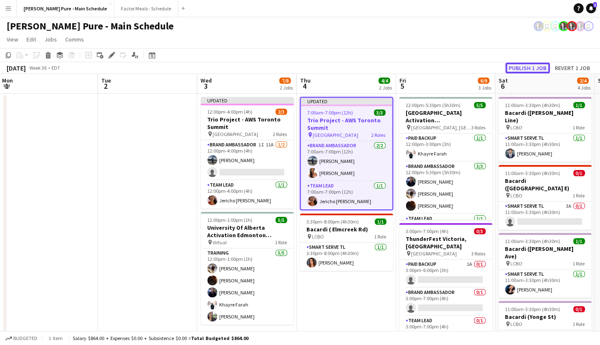
click at [522, 65] on button "Publish 1 job" at bounding box center [527, 68] width 44 height 11
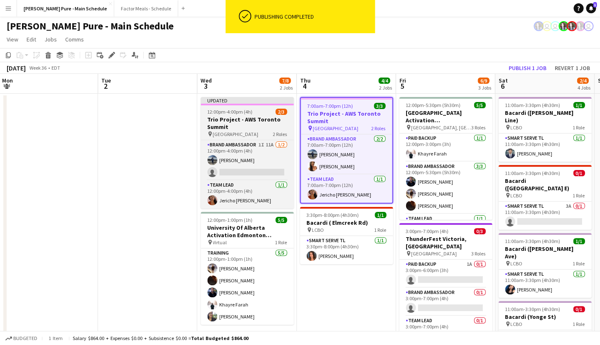
click at [258, 101] on div "Updated" at bounding box center [246, 100] width 93 height 7
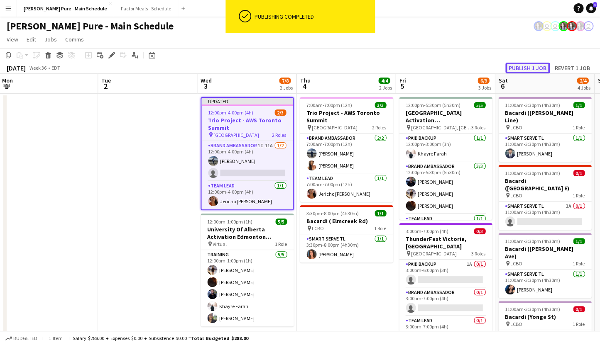
click at [534, 66] on button "Publish 1 job" at bounding box center [527, 68] width 44 height 11
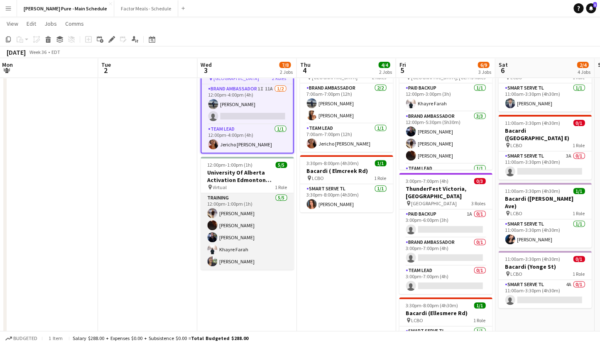
scroll to position [0, 0]
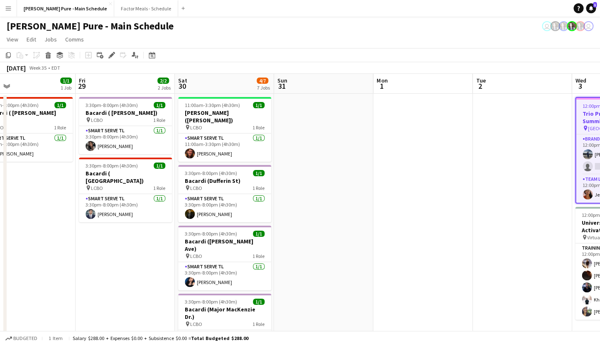
drag, startPoint x: 87, startPoint y: 187, endPoint x: 461, endPoint y: 178, distance: 374.3
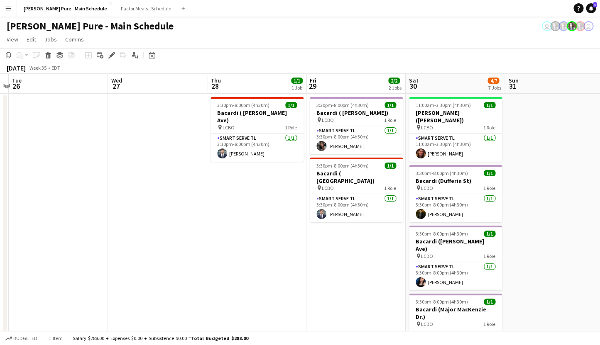
scroll to position [0, 171]
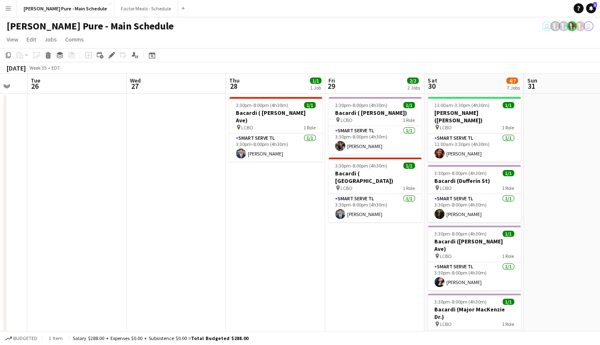
drag, startPoint x: 312, startPoint y: 176, endPoint x: 561, endPoint y: 168, distance: 249.5
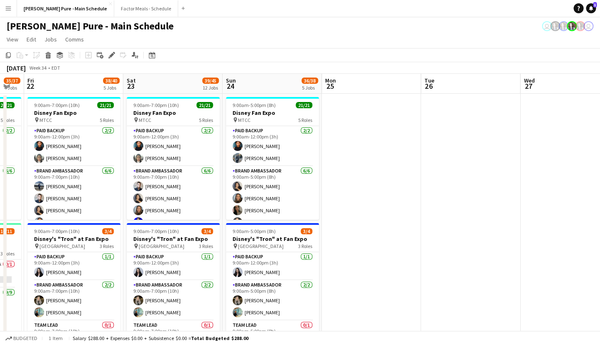
scroll to position [0, 188]
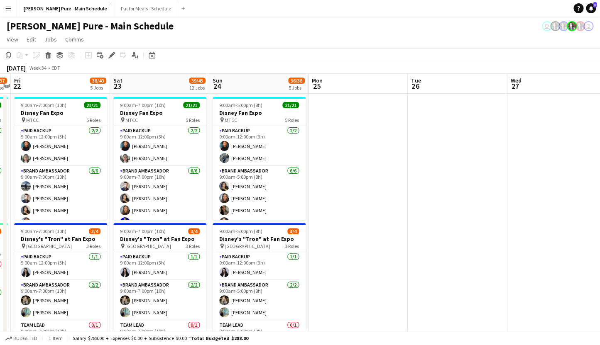
drag, startPoint x: 133, startPoint y: 174, endPoint x: 513, endPoint y: 141, distance: 381.5
